Goal: Task Accomplishment & Management: Manage account settings

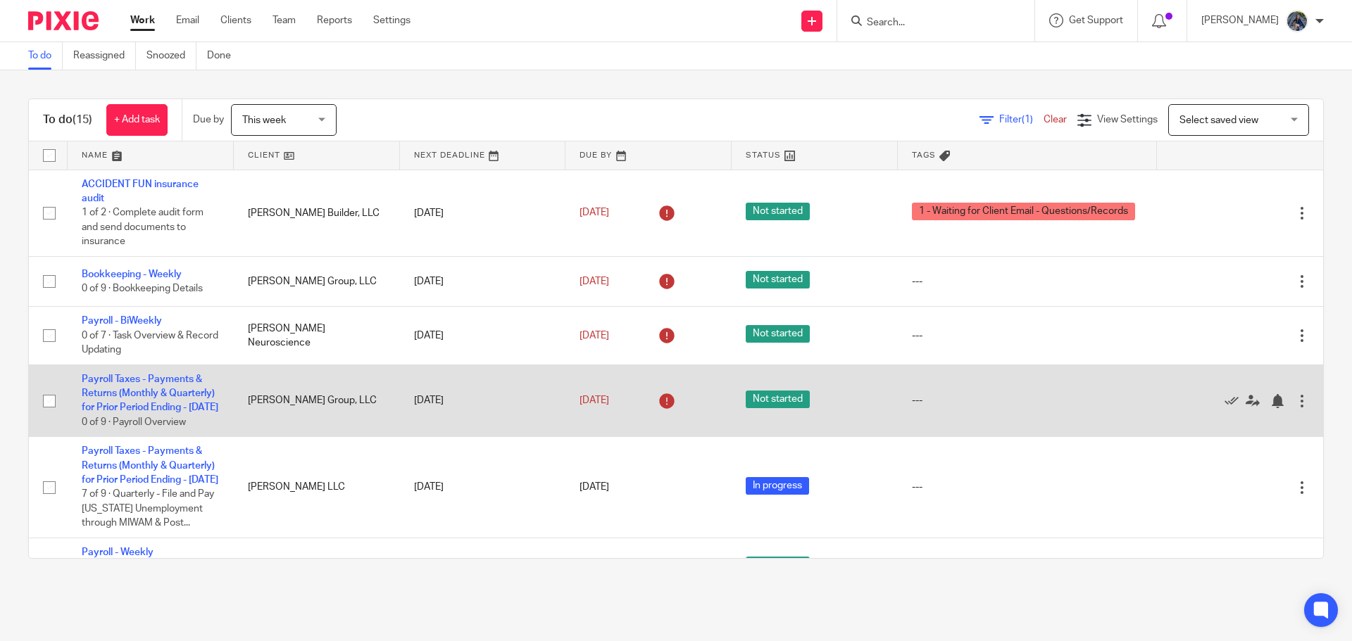
scroll to position [70, 0]
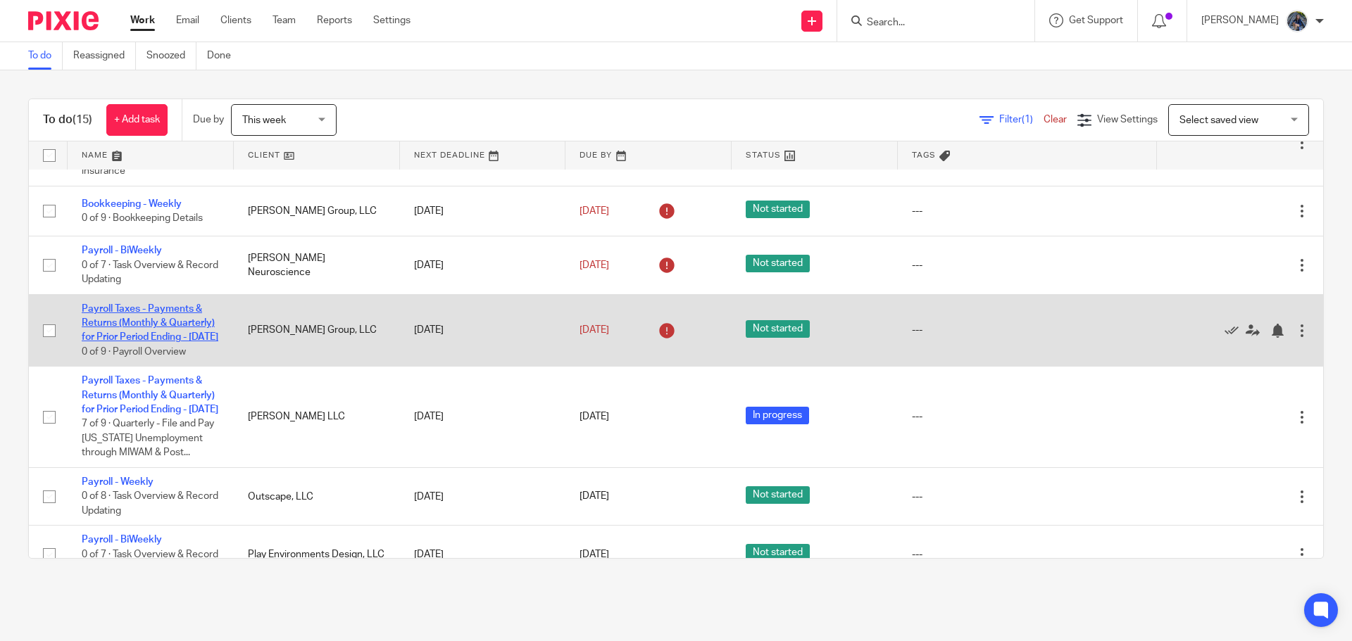
click at [117, 326] on link "Payroll Taxes - Payments & Returns (Monthly & Quarterly) for Prior Period Endin…" at bounding box center [150, 323] width 137 height 39
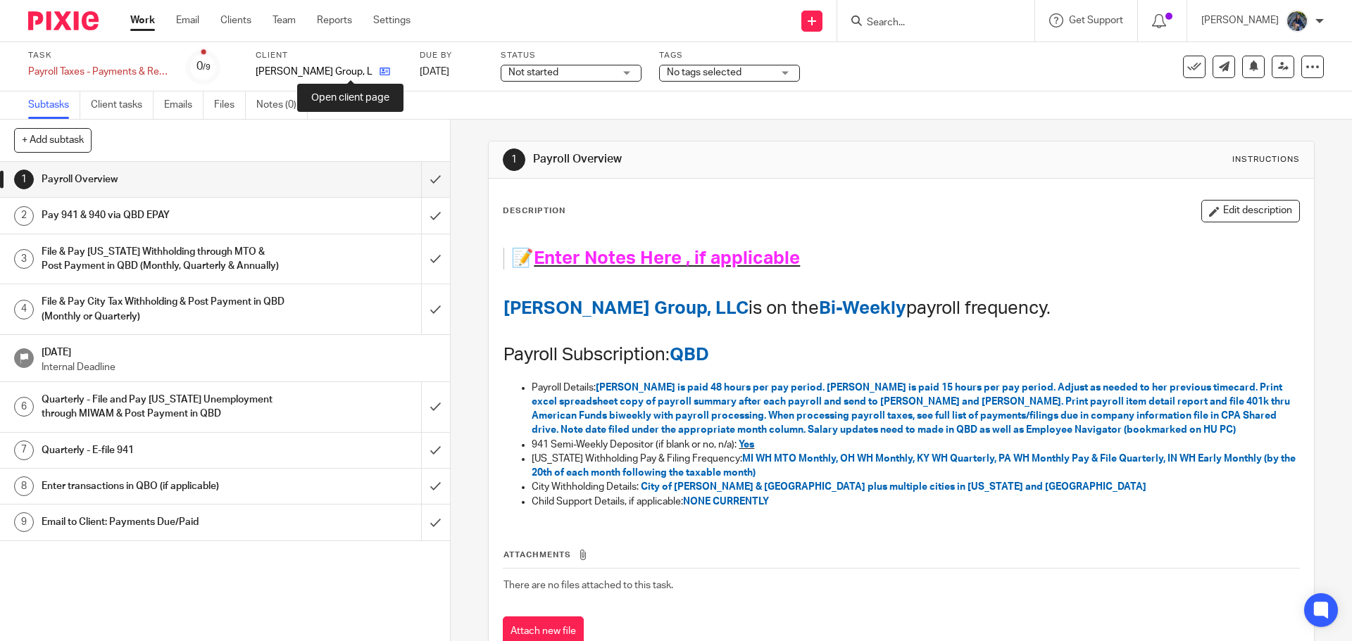
click at [379, 72] on icon at bounding box center [384, 71] width 11 height 11
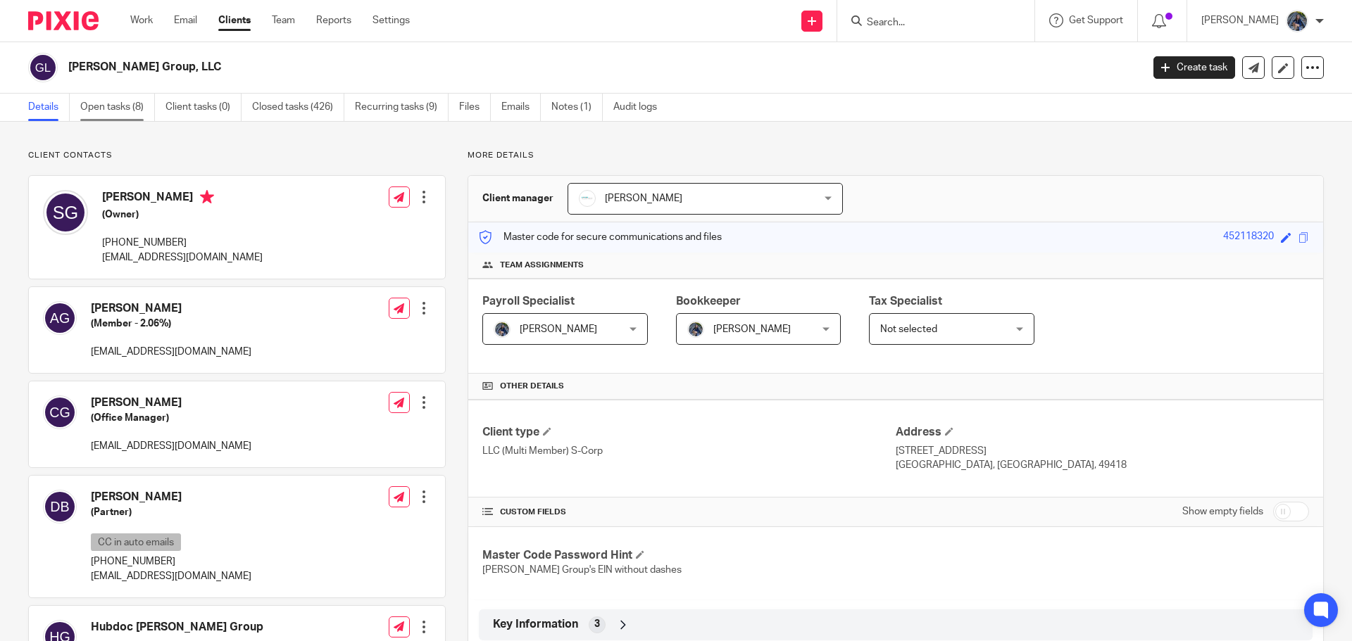
click at [90, 111] on link "Open tasks (8)" at bounding box center [117, 107] width 75 height 27
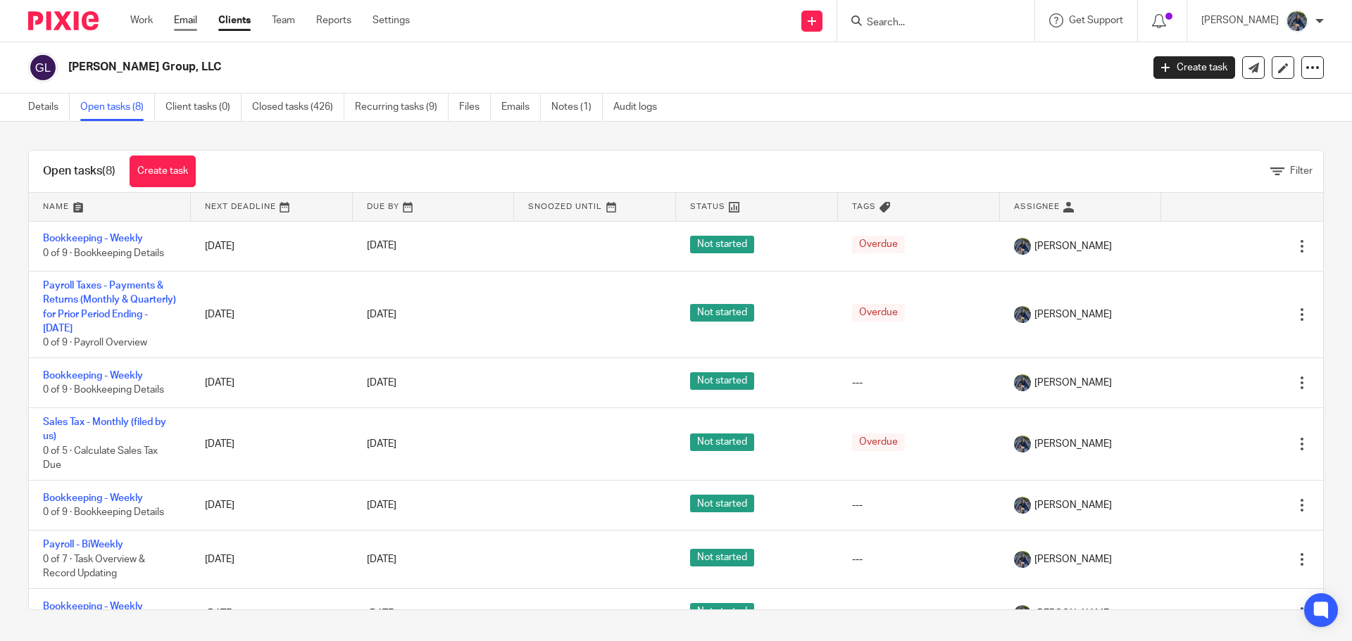
click at [175, 21] on link "Email" at bounding box center [185, 20] width 23 height 14
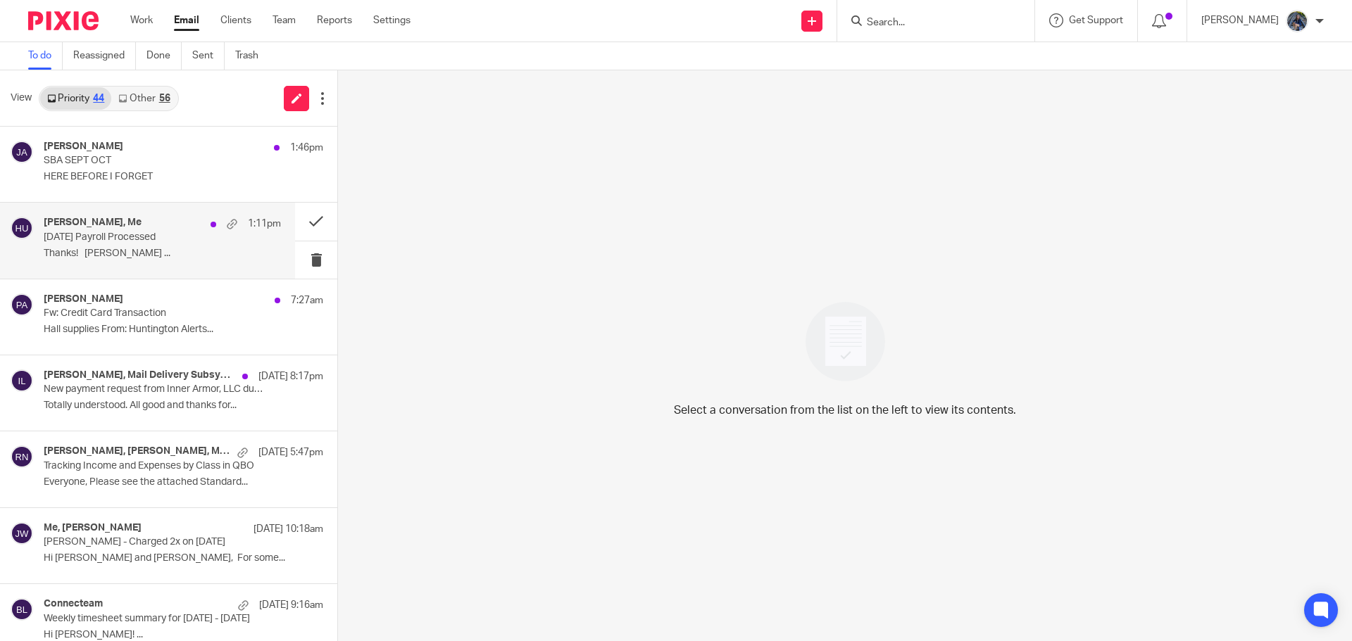
click at [159, 239] on p "[DATE] Payroll Processed" at bounding box center [139, 238] width 190 height 12
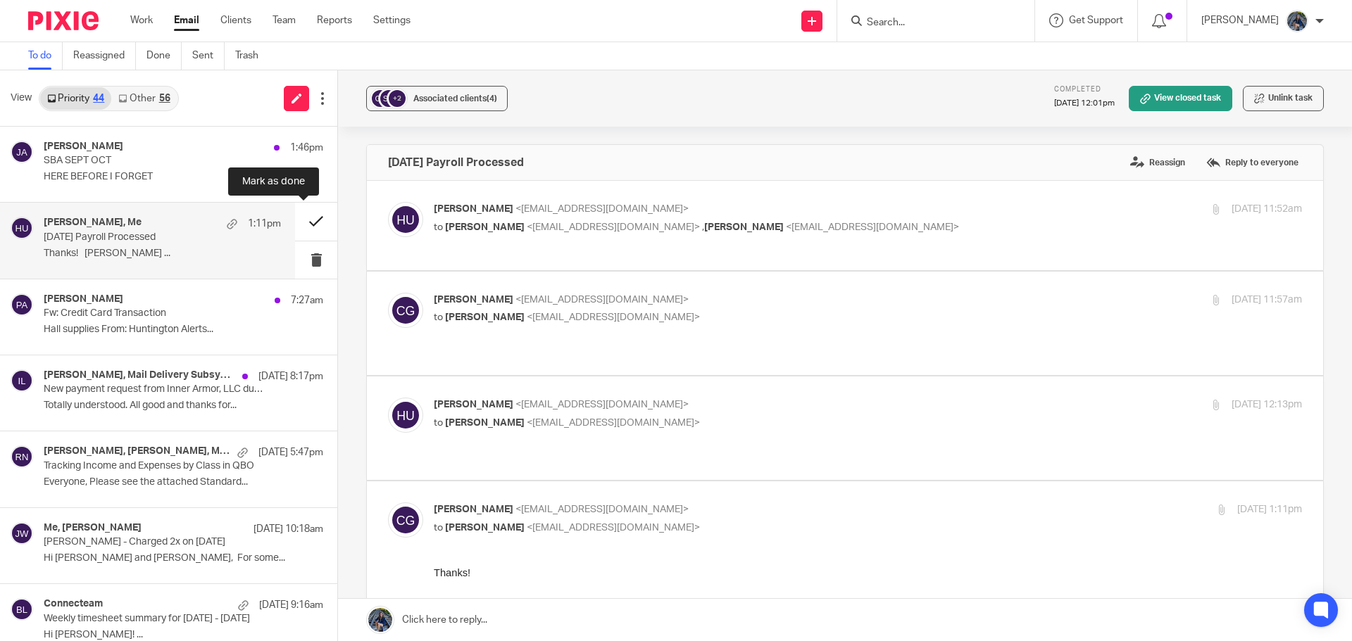
click at [299, 220] on button at bounding box center [316, 221] width 42 height 37
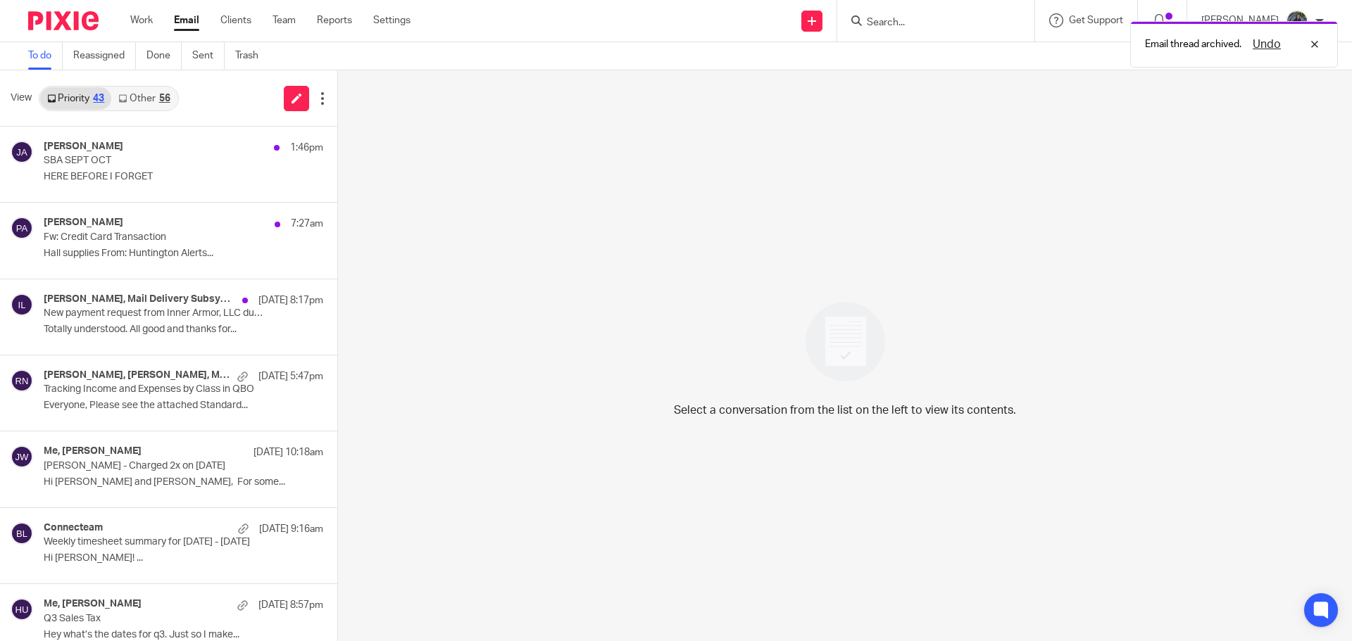
click at [168, 107] on link "Other 56" at bounding box center [143, 98] width 65 height 23
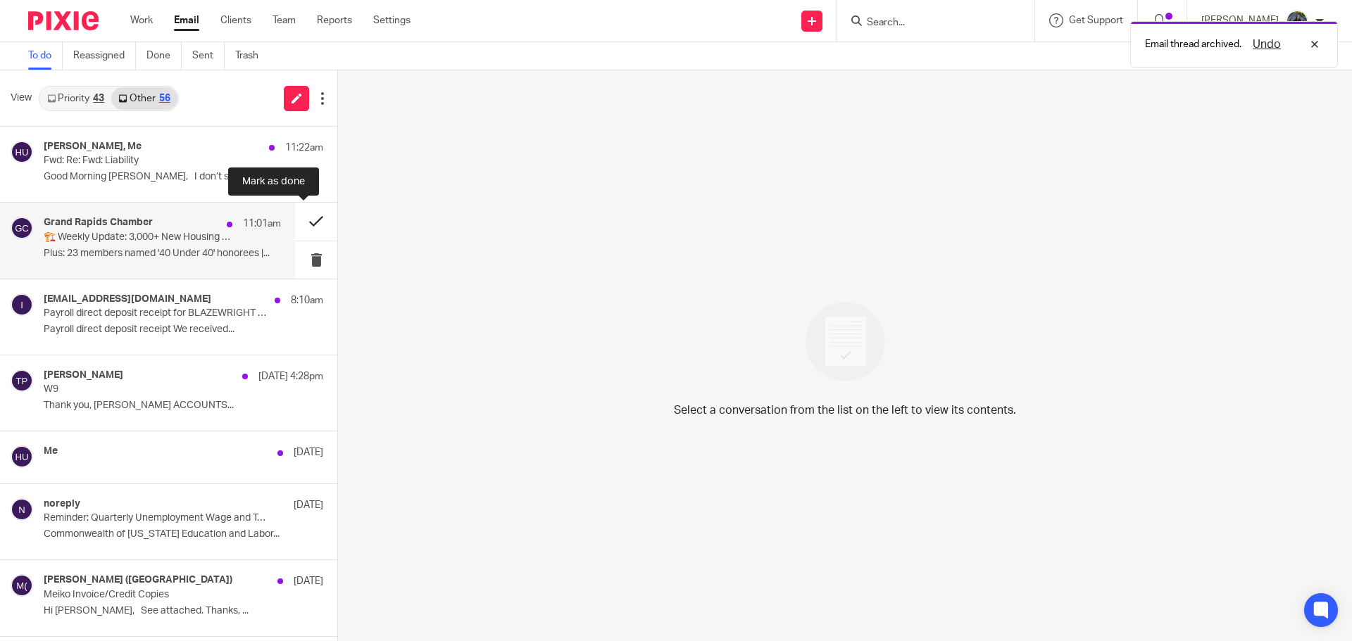
click at [304, 218] on button at bounding box center [316, 221] width 42 height 37
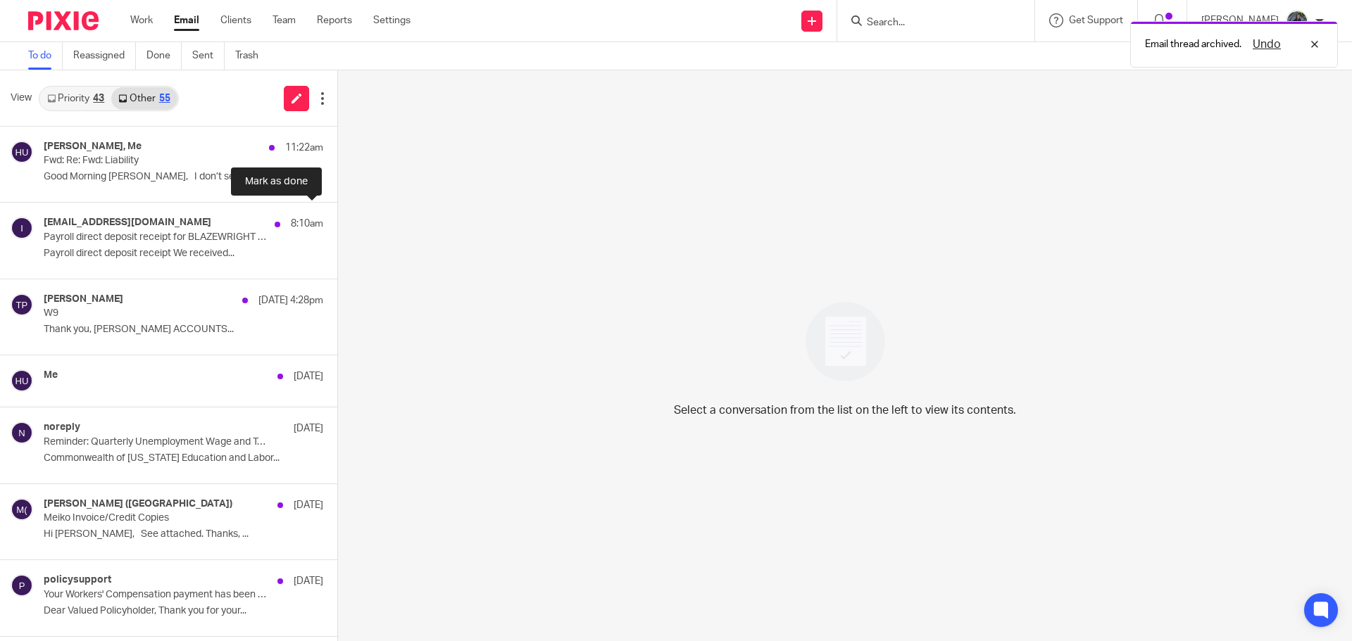
click at [337, 218] on button at bounding box center [342, 221] width 11 height 37
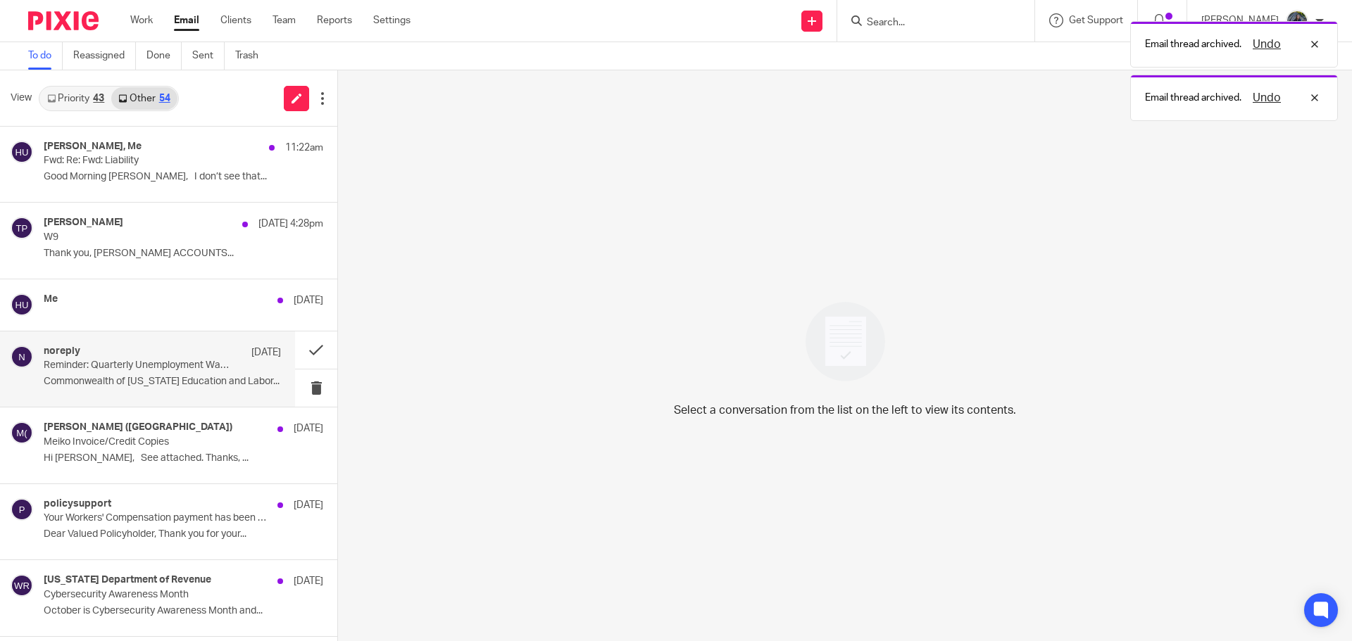
click at [159, 379] on p "Commonwealth of [US_STATE] Education and Labor..." at bounding box center [162, 382] width 237 height 12
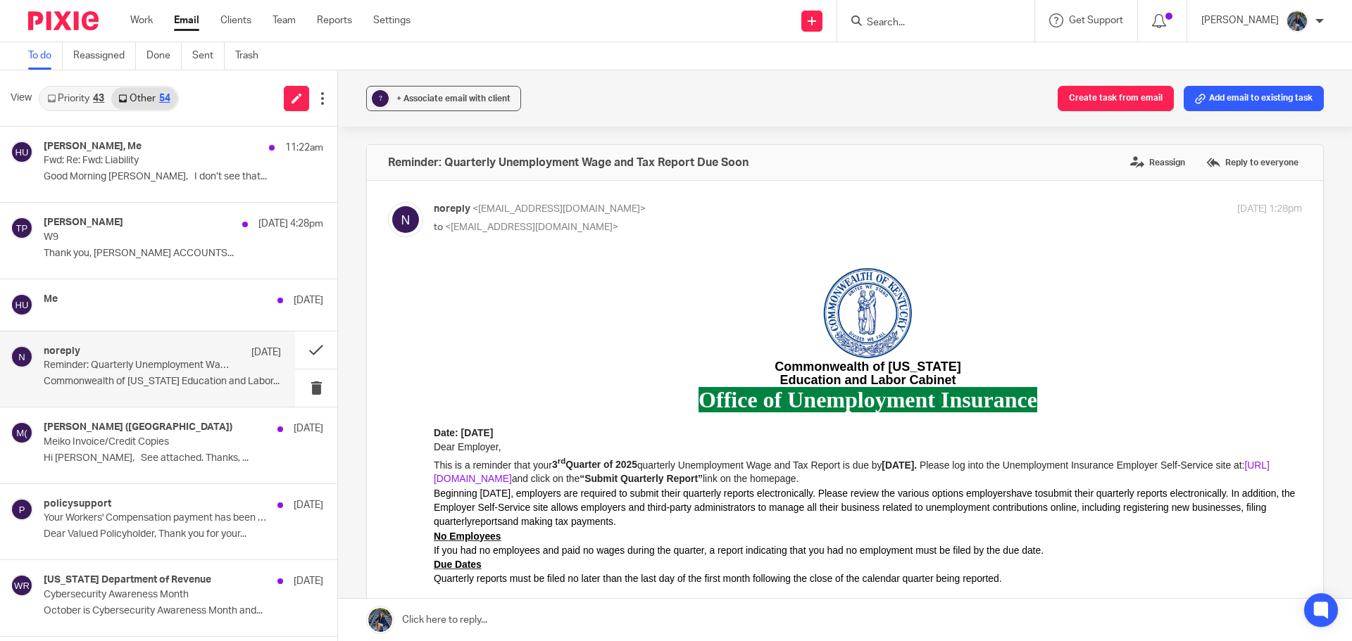
click at [507, 478] on link "[URL][DOMAIN_NAME]" at bounding box center [852, 471] width 836 height 25
click at [305, 348] on button at bounding box center [316, 350] width 42 height 37
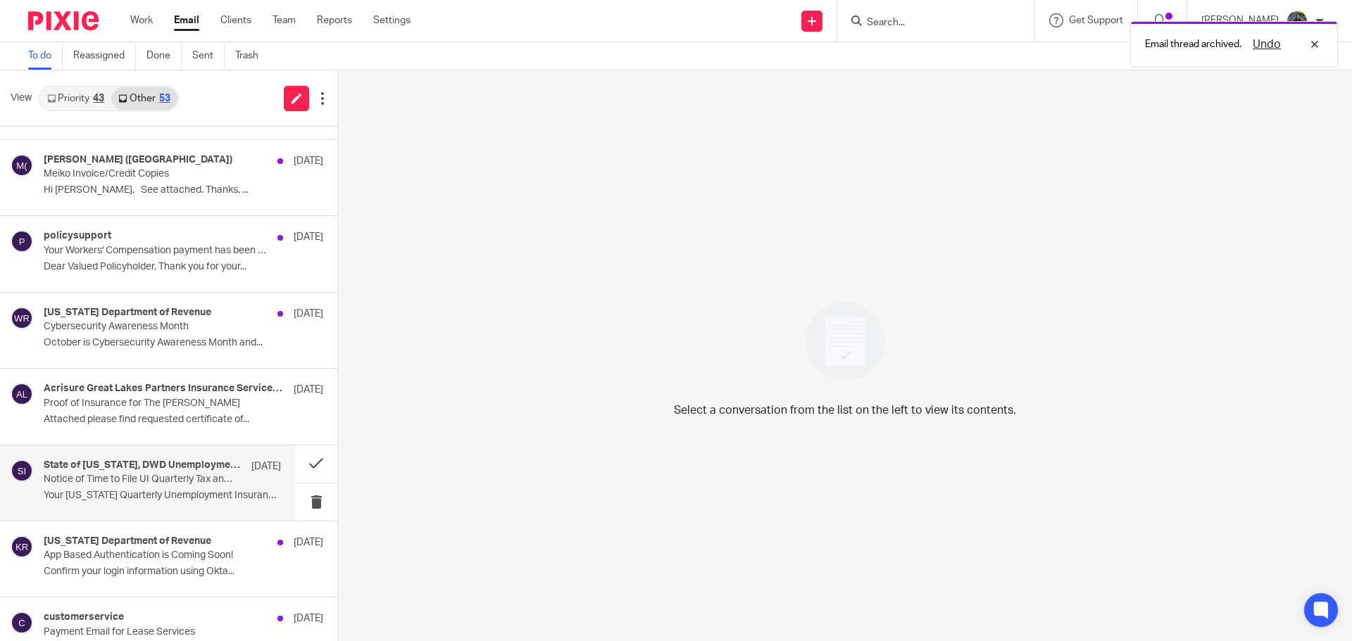
scroll to position [211, 0]
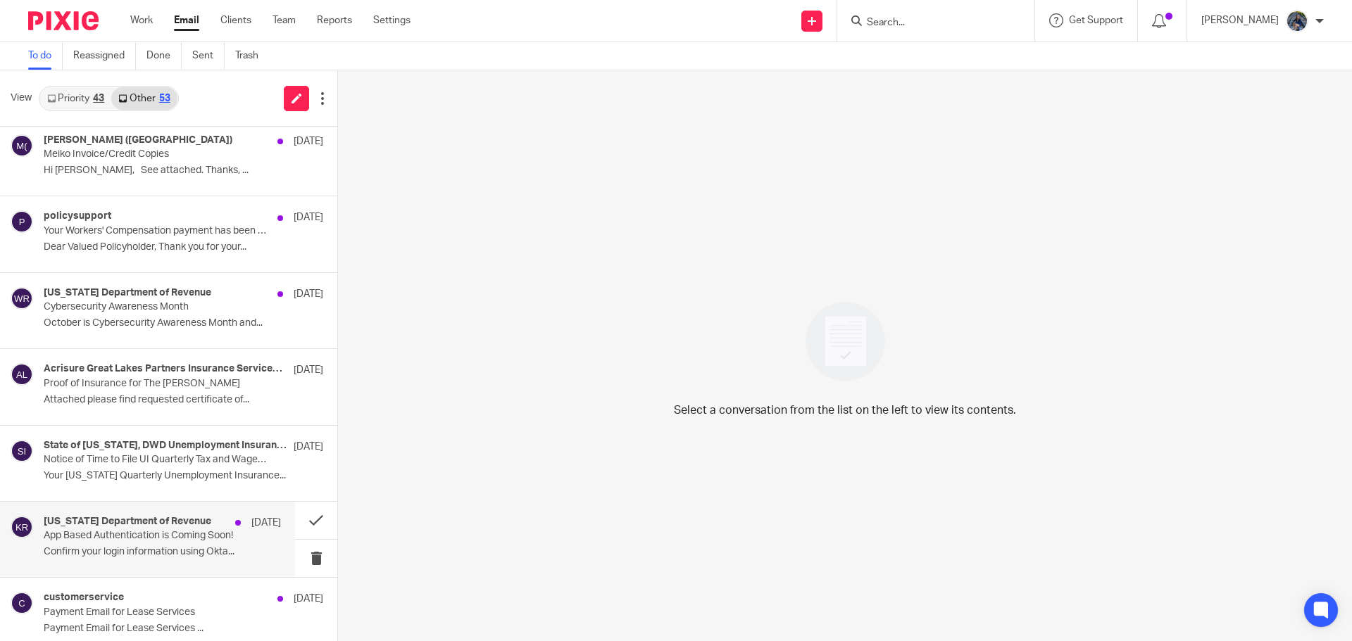
click at [137, 534] on p "App Based Authentication is Coming Soon!" at bounding box center [139, 536] width 190 height 12
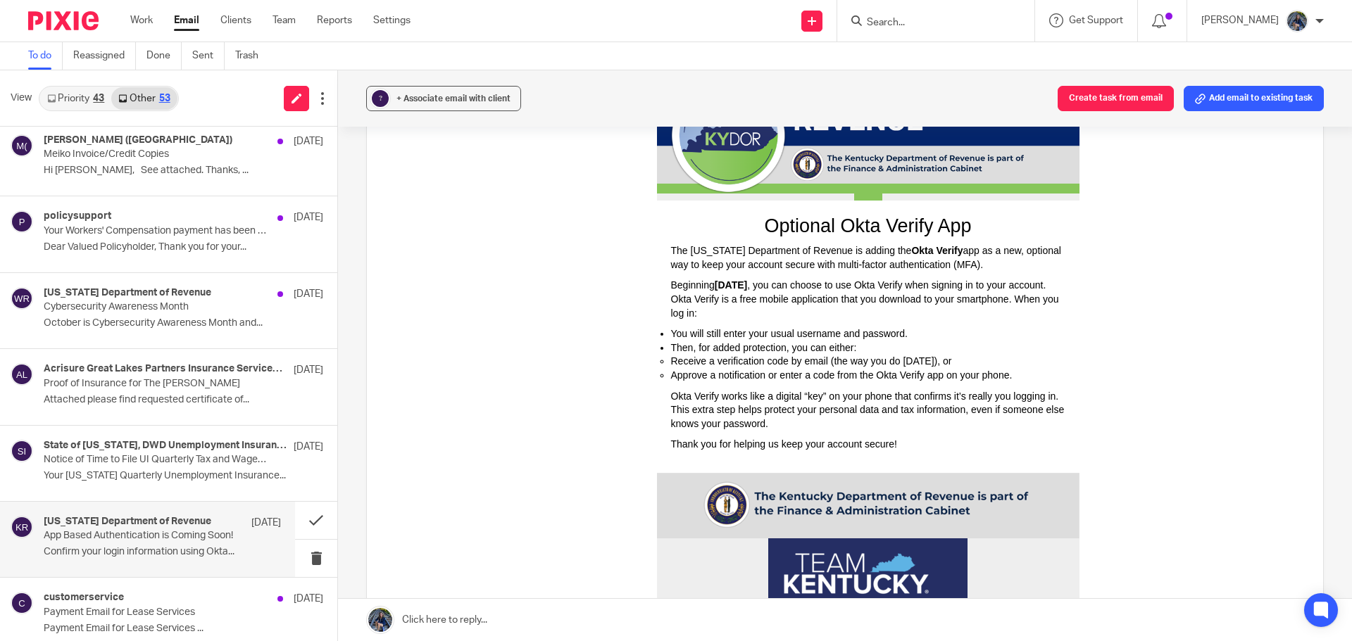
scroll to position [193, 0]
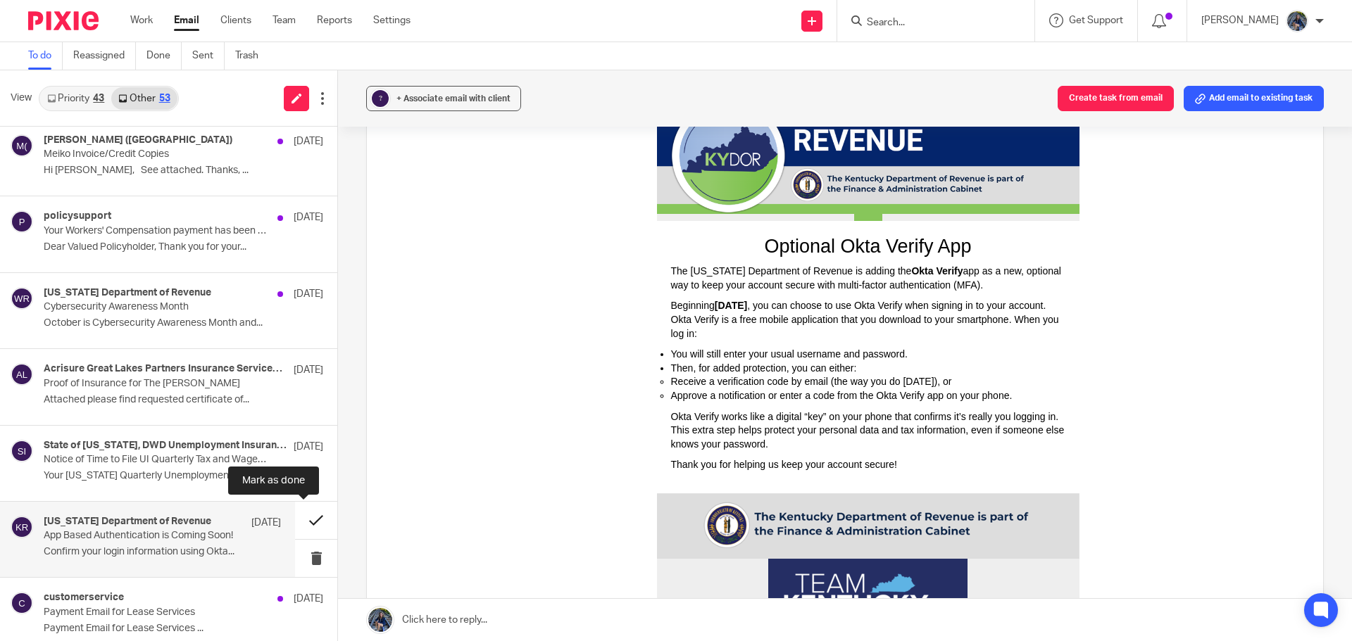
click at [304, 520] on button at bounding box center [316, 520] width 42 height 37
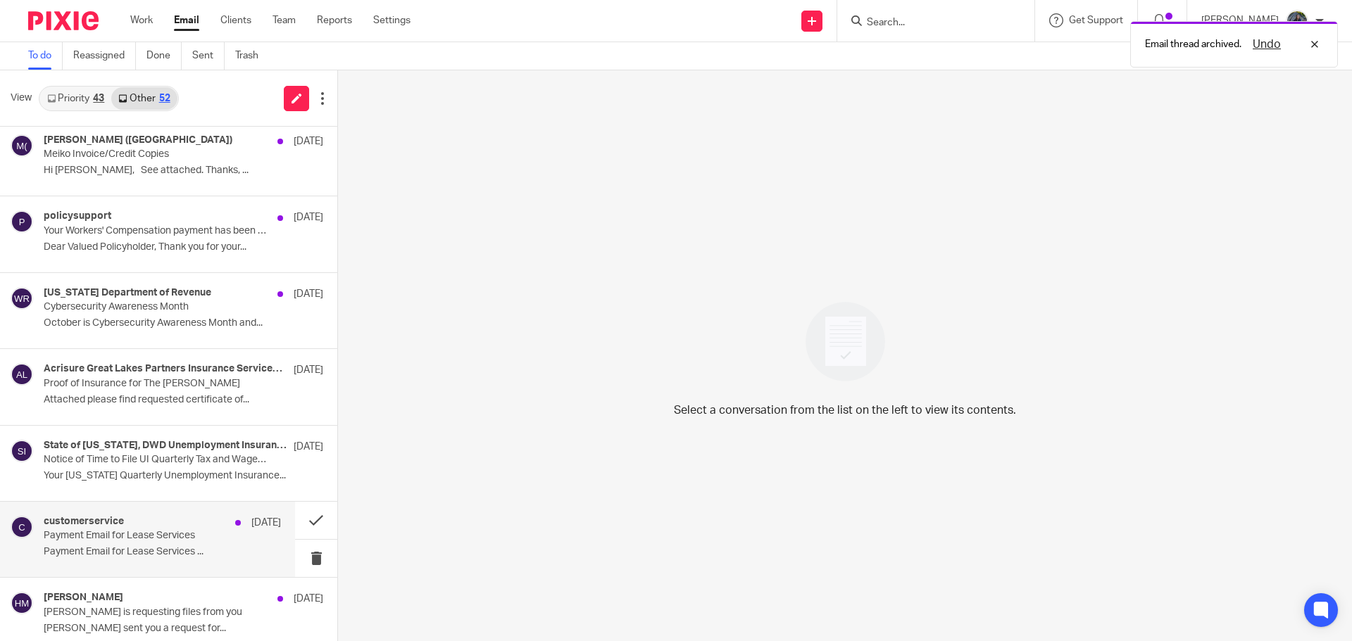
click at [191, 546] on div "customerservice [DATE] Payment Email for Lease Services Payment Email for Lease…" at bounding box center [162, 539] width 237 height 47
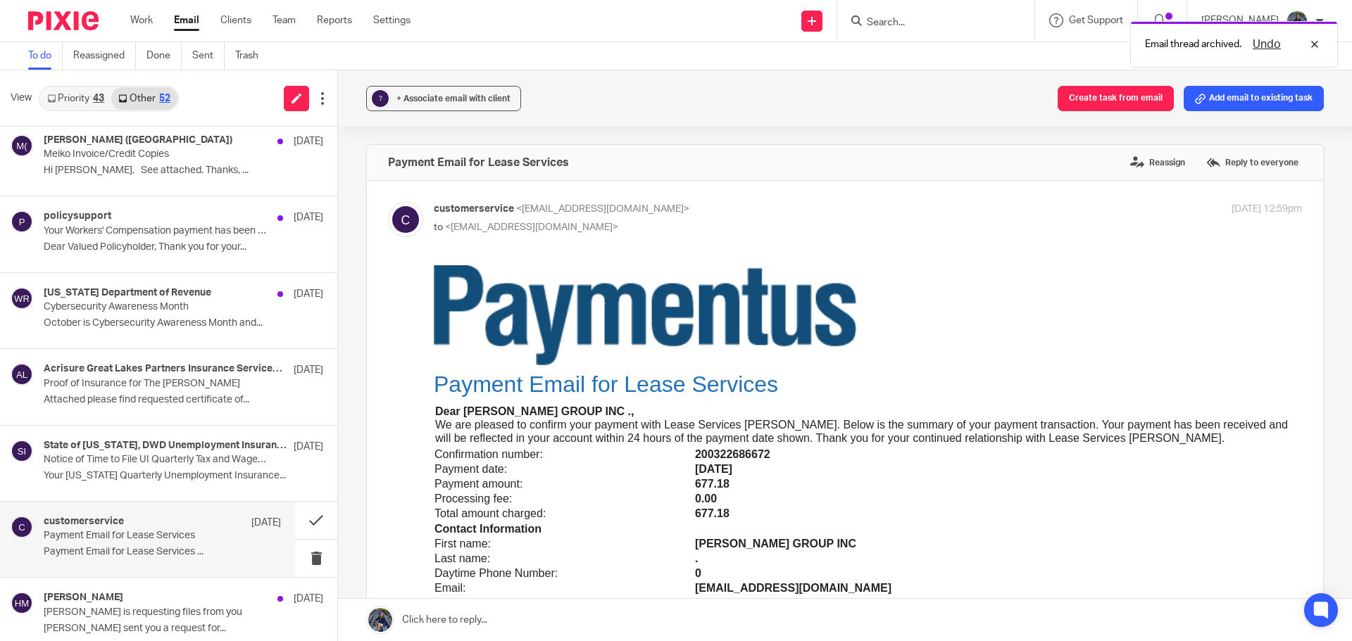
scroll to position [0, 0]
click at [306, 517] on button at bounding box center [316, 520] width 42 height 37
